Goal: Obtain resource: Download file/media

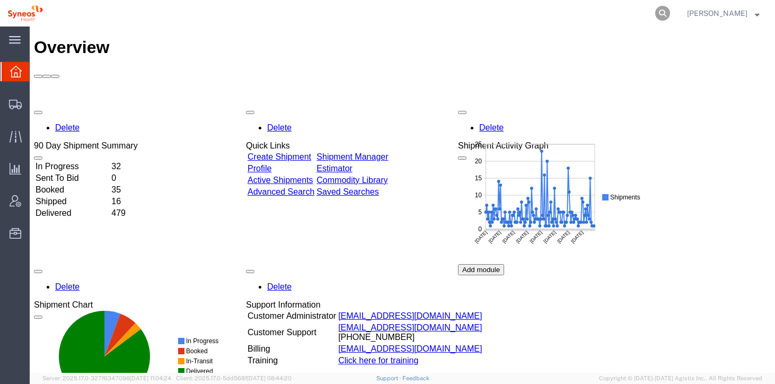
click at [670, 16] on icon at bounding box center [662, 13] width 15 height 15
click at [462, 18] on input "search" at bounding box center [494, 13] width 322 height 25
paste input "391866251575"
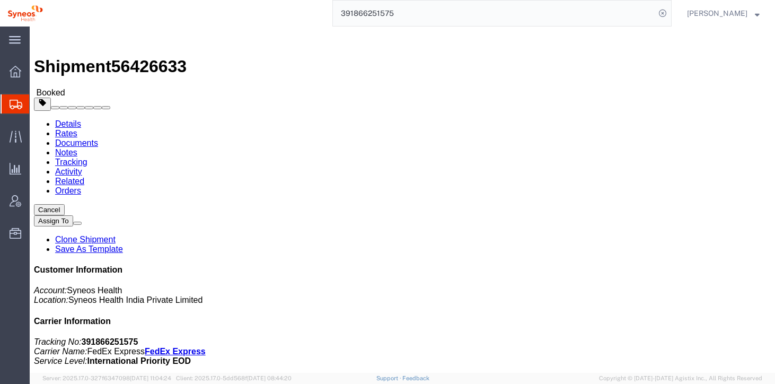
click link "Documents"
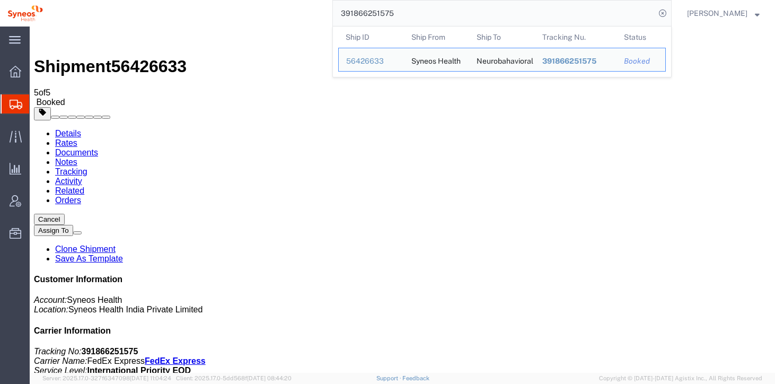
drag, startPoint x: 405, startPoint y: 10, endPoint x: 347, endPoint y: 11, distance: 58.3
click at [347, 11] on input "391866251575" at bounding box center [494, 13] width 322 height 25
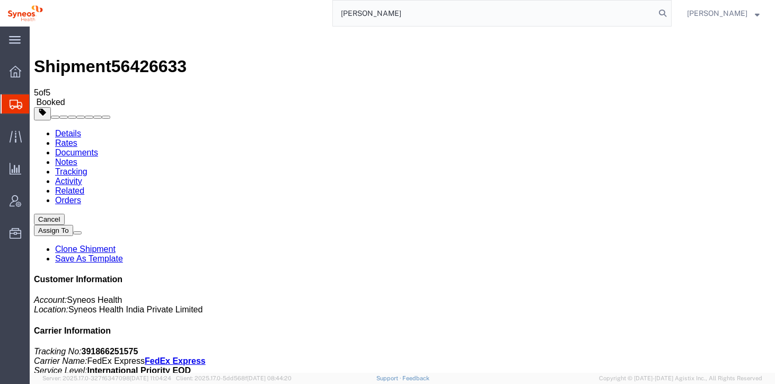
type input "[PERSON_NAME]"
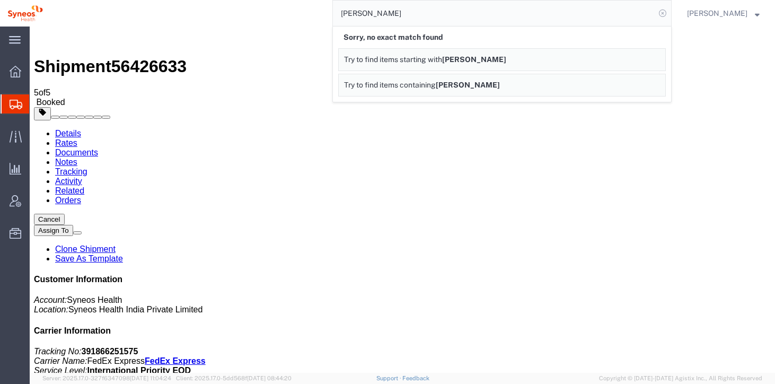
click at [670, 12] on icon at bounding box center [662, 13] width 15 height 15
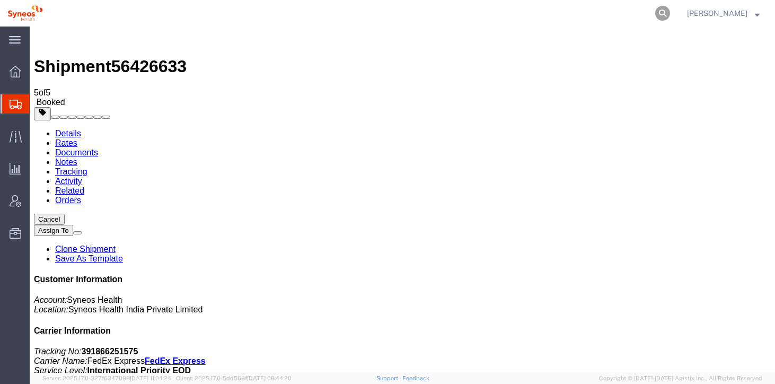
click at [670, 14] on icon at bounding box center [662, 13] width 15 height 15
click at [370, 14] on input "search" at bounding box center [494, 13] width 322 height 25
paste input "391866191922"
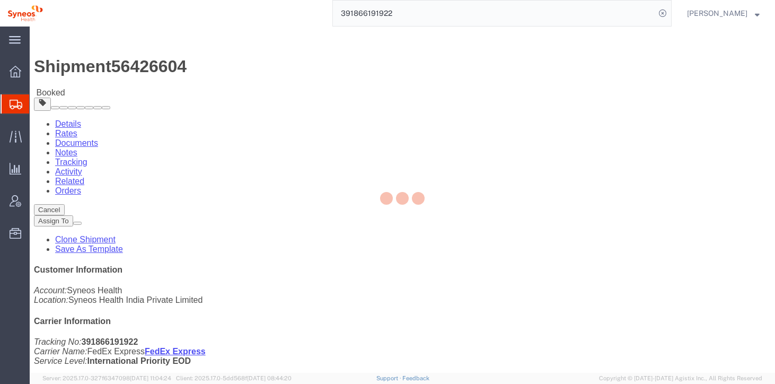
click at [149, 65] on div at bounding box center [403, 200] width 746 height 346
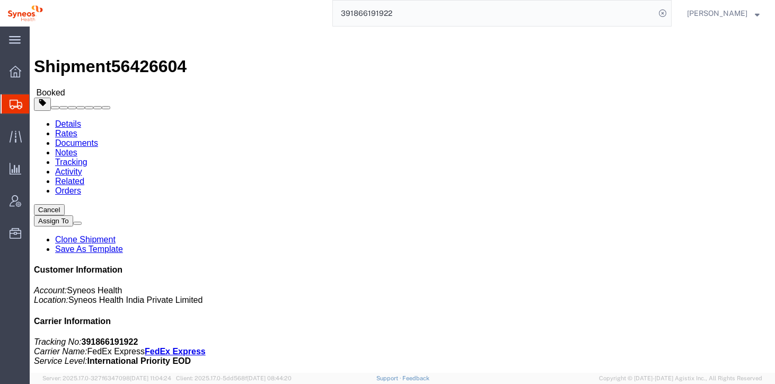
click link "Documents"
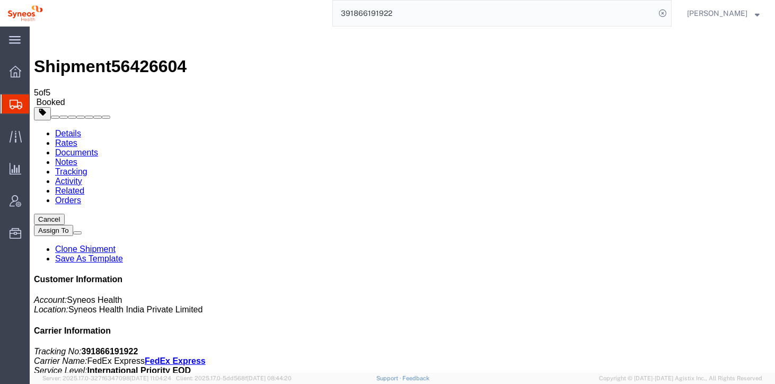
click at [414, 13] on input "391866191922" at bounding box center [494, 13] width 322 height 25
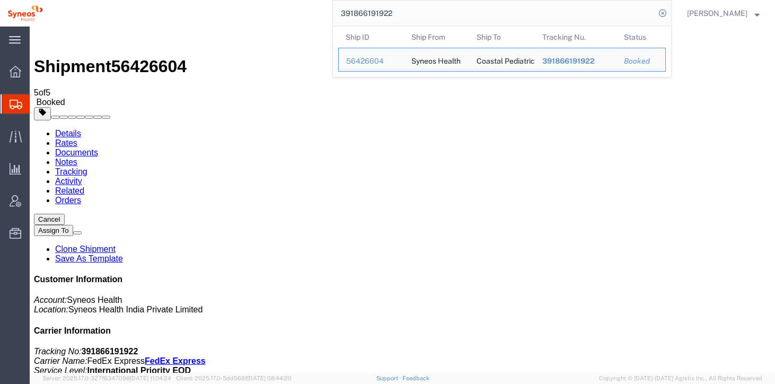
drag, startPoint x: 414, startPoint y: 13, endPoint x: 322, endPoint y: 6, distance: 92.0
click at [322, 6] on div "391866191922 Ship ID Ship From Ship To Tracking Nu. Status Ship ID 56426604 Shi…" at bounding box center [360, 13] width 621 height 27
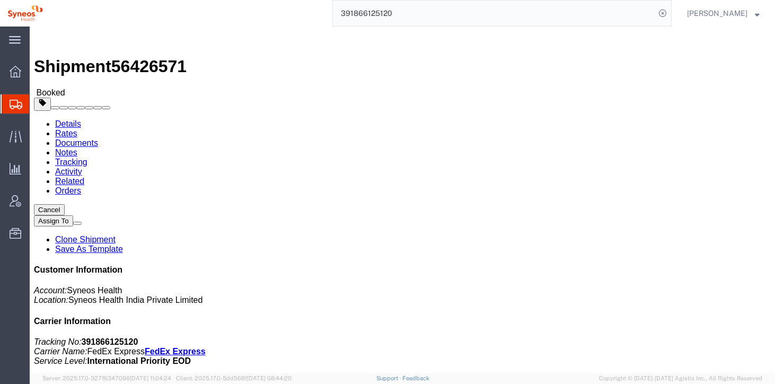
click link "Documents"
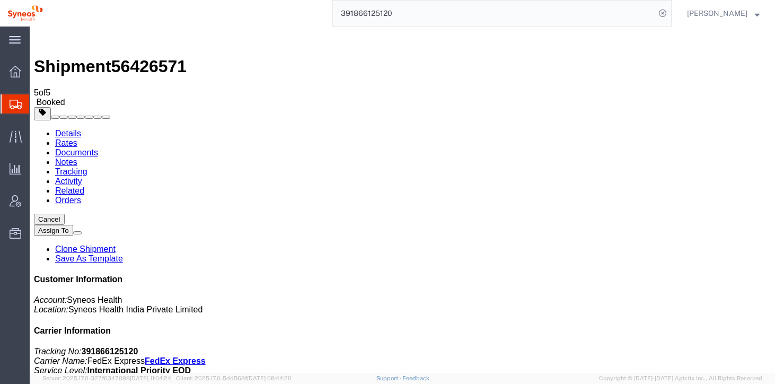
click at [406, 15] on input "391866125120" at bounding box center [494, 13] width 322 height 25
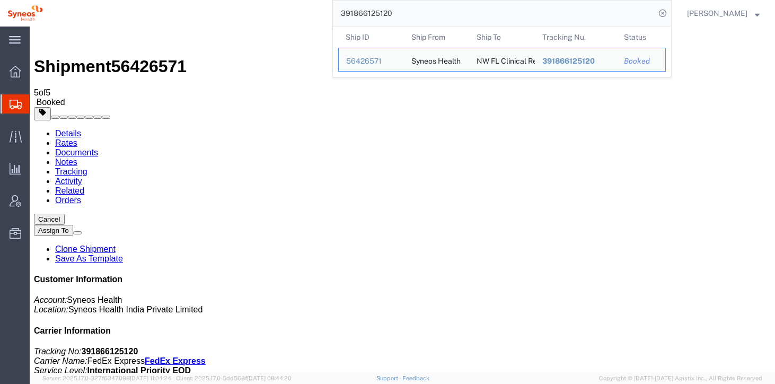
drag, startPoint x: 406, startPoint y: 12, endPoint x: 341, endPoint y: 10, distance: 65.3
click at [341, 10] on div "391866125120 Ship ID Ship From Ship To Tracking Nu. Status Ship ID 56426571 Shi…" at bounding box center [360, 13] width 621 height 27
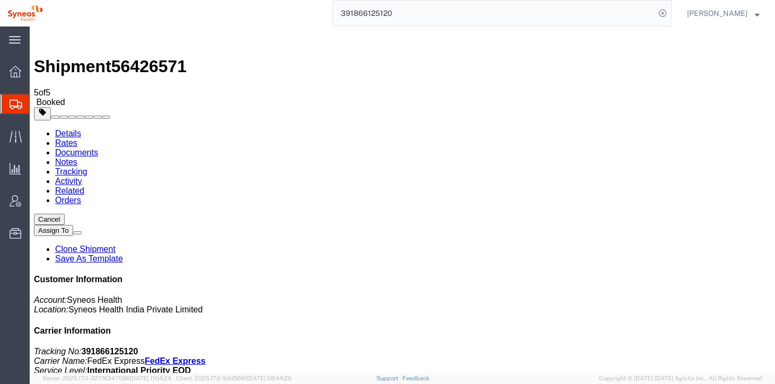
paste input "06196"
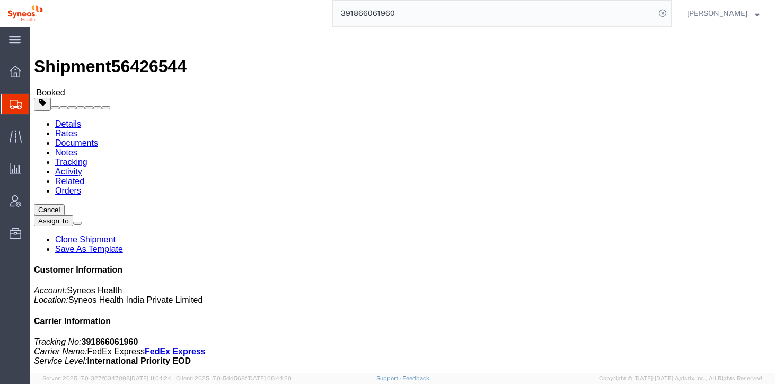
click link "Documents"
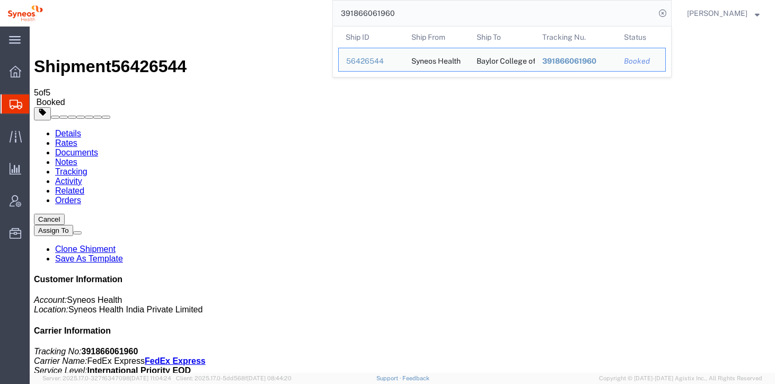
drag, startPoint x: 423, startPoint y: 16, endPoint x: 302, endPoint y: 3, distance: 121.6
click at [302, 3] on div "391866061960 Ship ID Ship From Ship To Tracking Nu. Status Ship ID 56426544 Shi…" at bounding box center [360, 13] width 621 height 27
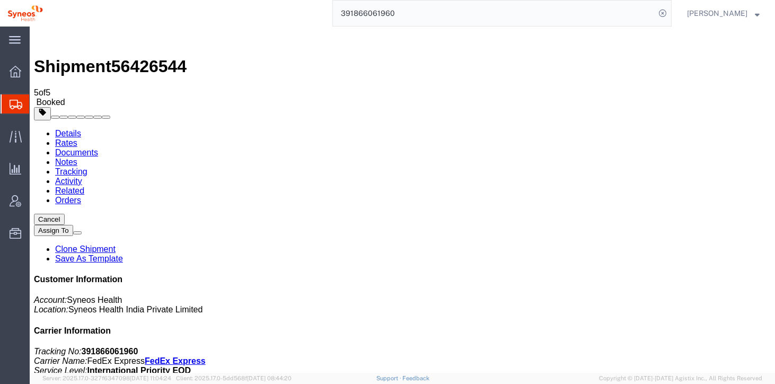
paste input "4064095"
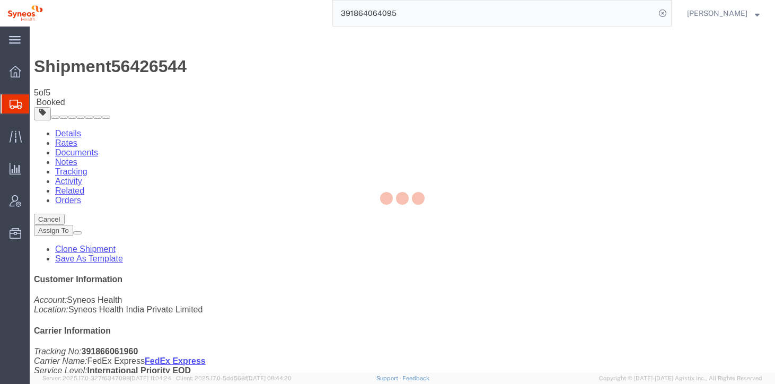
click at [412, 14] on input "391864064095" at bounding box center [494, 13] width 322 height 25
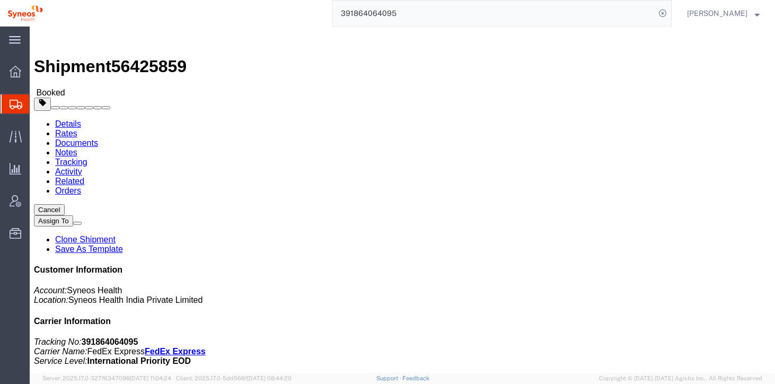
click link "Documents"
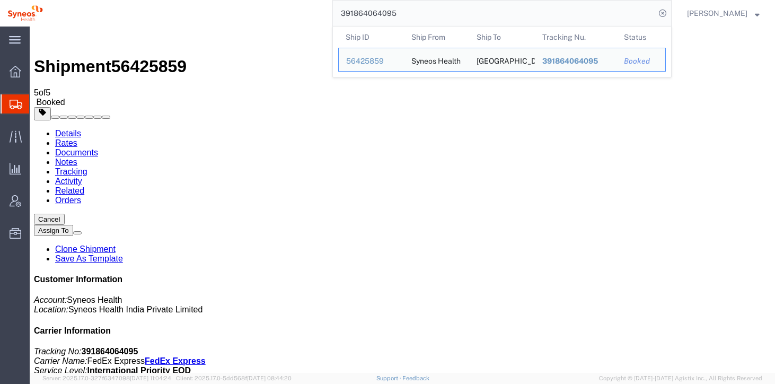
drag, startPoint x: 416, startPoint y: 13, endPoint x: 345, endPoint y: 3, distance: 72.4
click at [345, 3] on input "391864064095" at bounding box center [494, 13] width 322 height 25
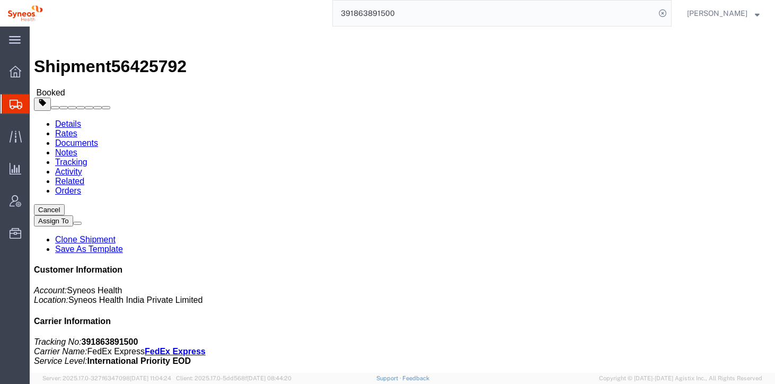
click link "Documents"
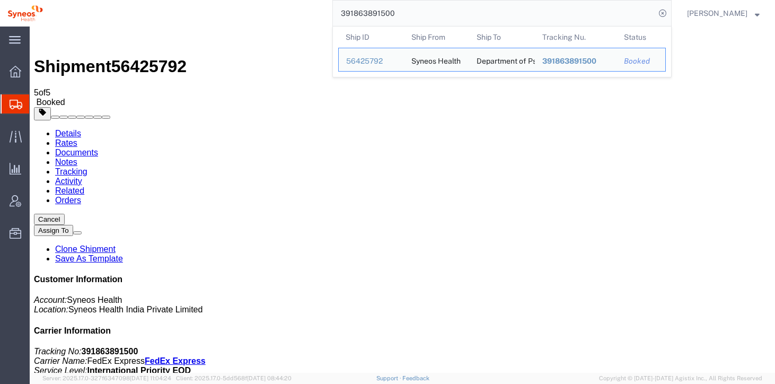
drag, startPoint x: 407, startPoint y: 14, endPoint x: 328, endPoint y: 14, distance: 79.0
click at [328, 14] on div "391863891500 Ship ID Ship From Ship To Tracking Nu. Status Ship ID 56425792 Shi…" at bounding box center [360, 13] width 621 height 27
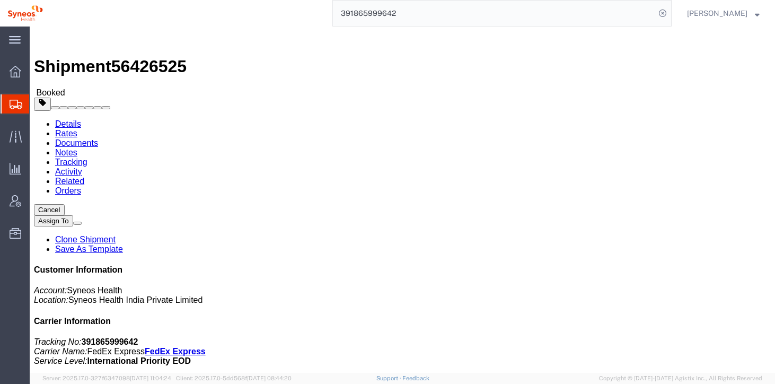
click link "Documents"
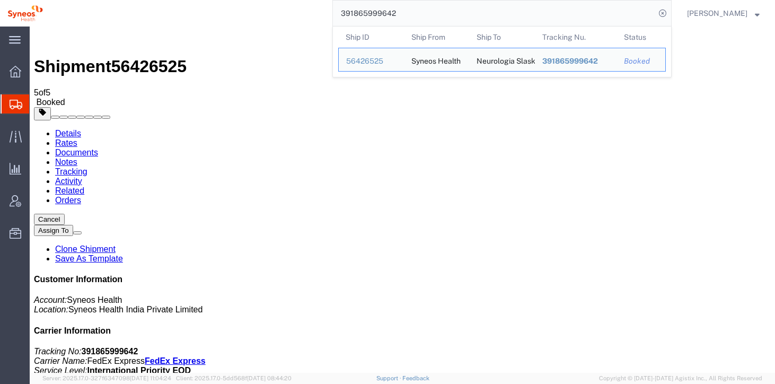
drag, startPoint x: 419, startPoint y: 11, endPoint x: 338, endPoint y: 10, distance: 81.7
click at [338, 10] on div "391865999642 Ship ID Ship From Ship To Tracking Nu. Status Ship ID 56426525 Shi…" at bounding box center [360, 13] width 621 height 27
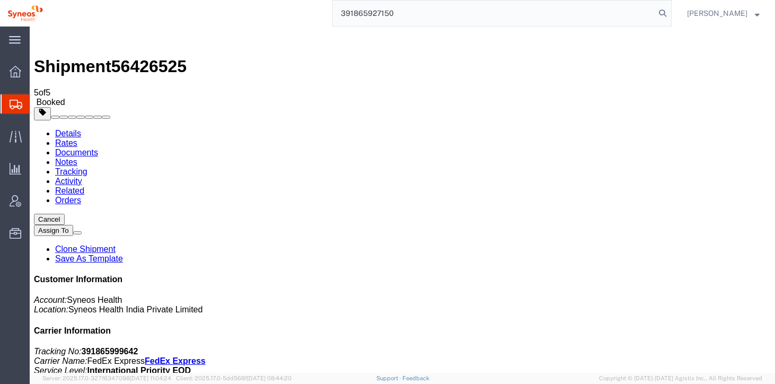
type input "391865927150"
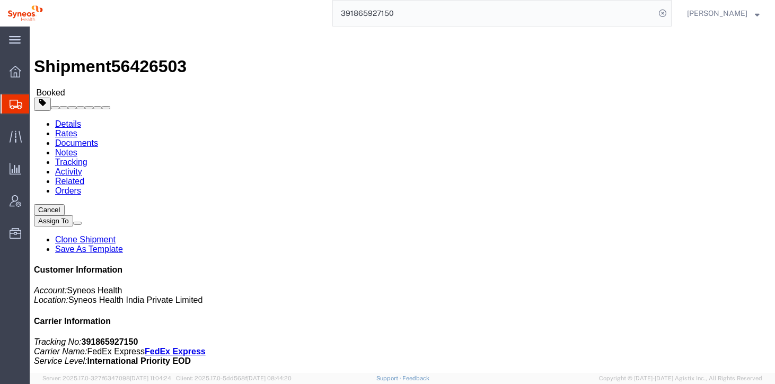
click link "Documents"
